Goal: Task Accomplishment & Management: Manage account settings

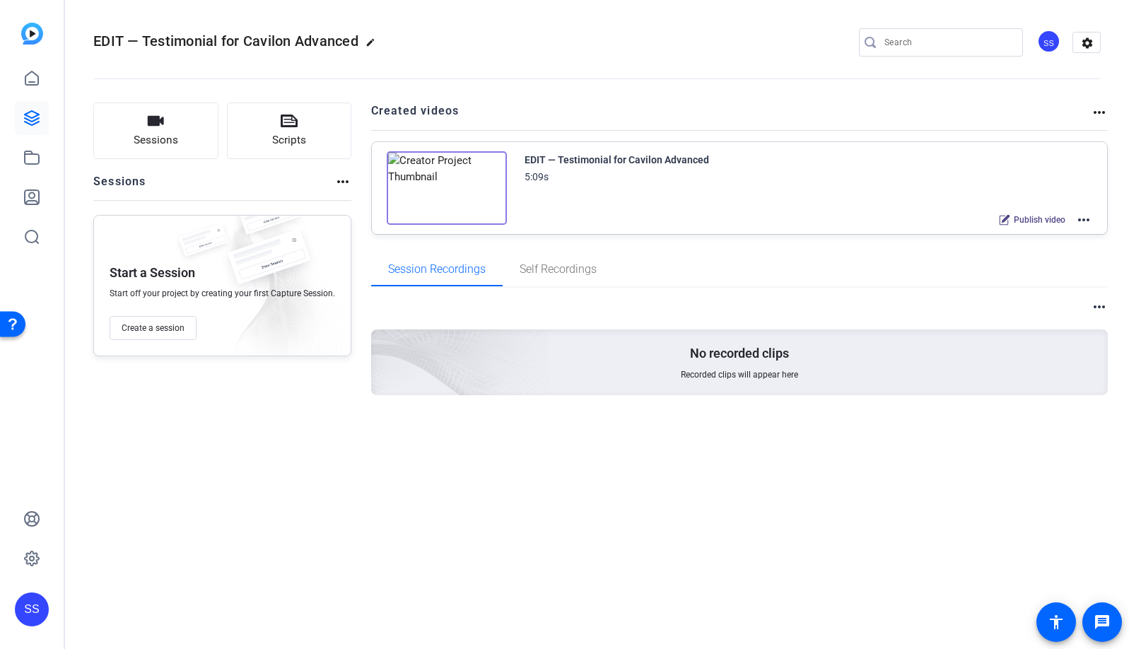
click at [375, 42] on mat-icon "edit" at bounding box center [373, 45] width 17 height 17
click at [168, 43] on input "EDIT — Testimonial for Cavilon Advanced" at bounding box center [151, 42] width 93 height 17
click at [221, 45] on span "check_circle" at bounding box center [220, 42] width 17 height 17
click at [1052, 43] on div "SS" at bounding box center [1048, 41] width 23 height 23
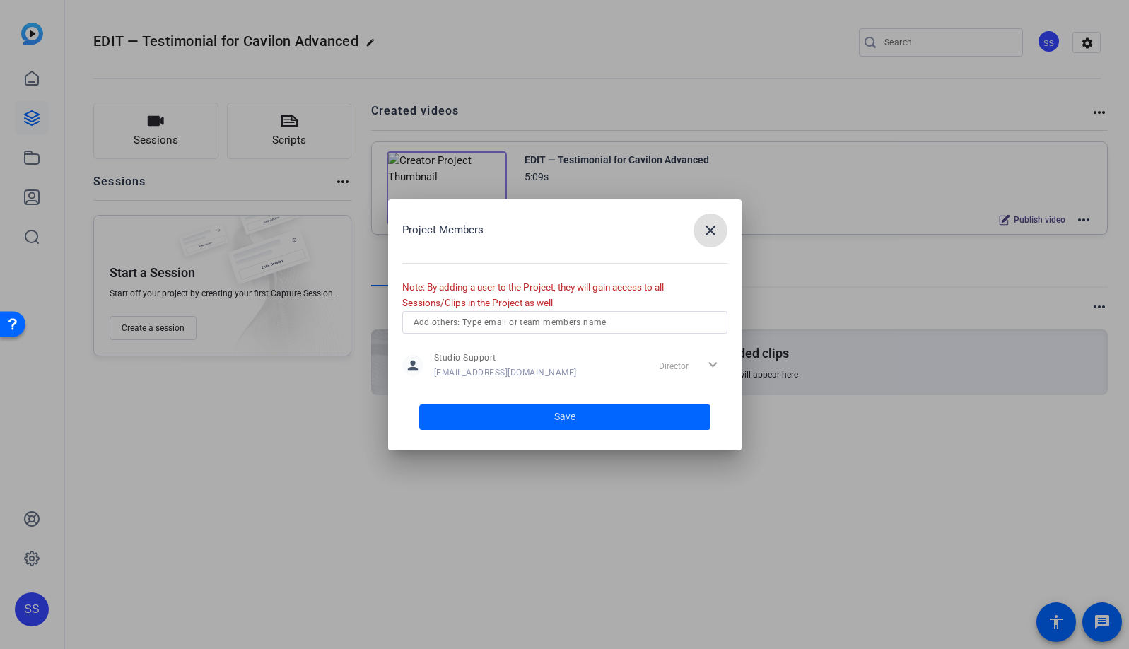
click at [722, 231] on span "button" at bounding box center [710, 230] width 34 height 34
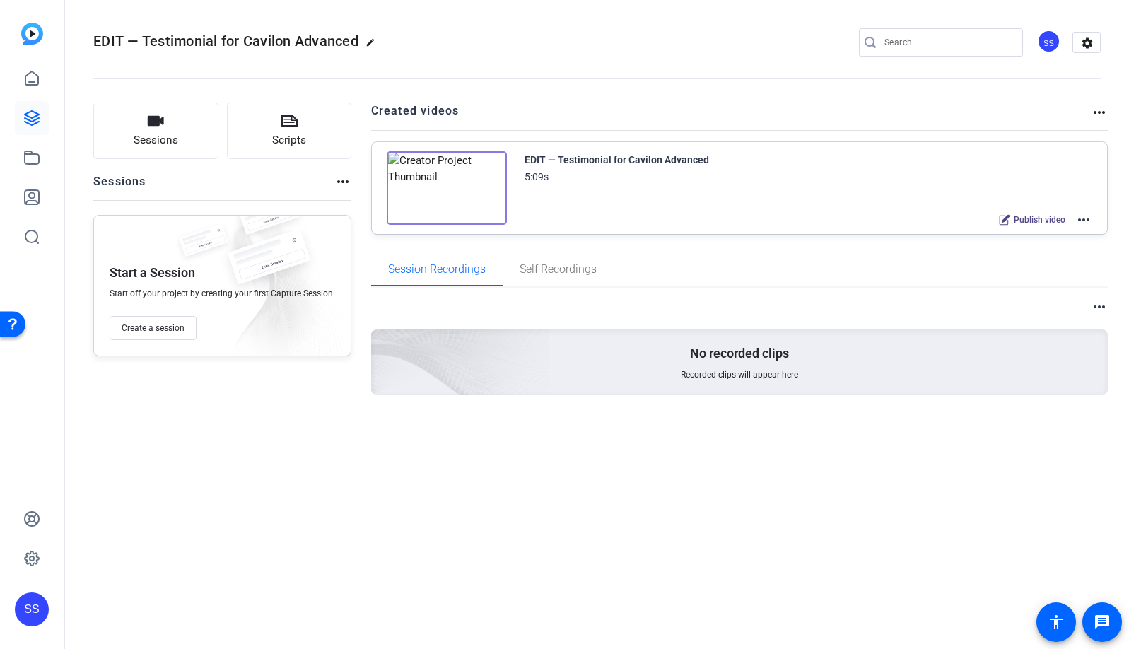
click at [32, 612] on div "SS" at bounding box center [32, 609] width 34 height 34
click at [192, 594] on mat-icon "logout" at bounding box center [187, 588] width 17 height 17
